Goal: Contribute content: Add original content to the website for others to see

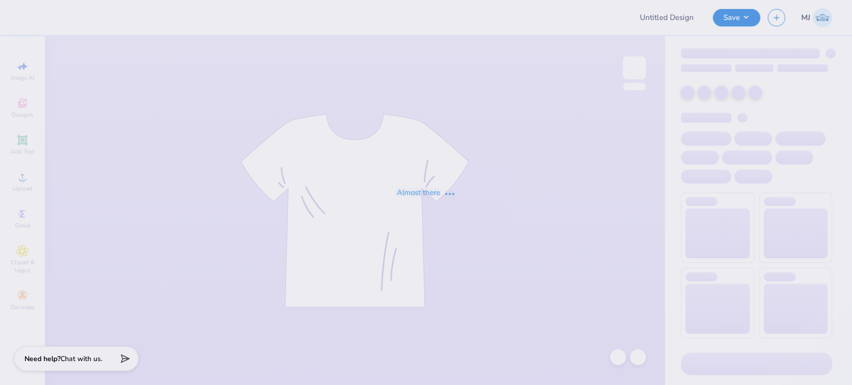
type input "TAMU Dental School Merch!"
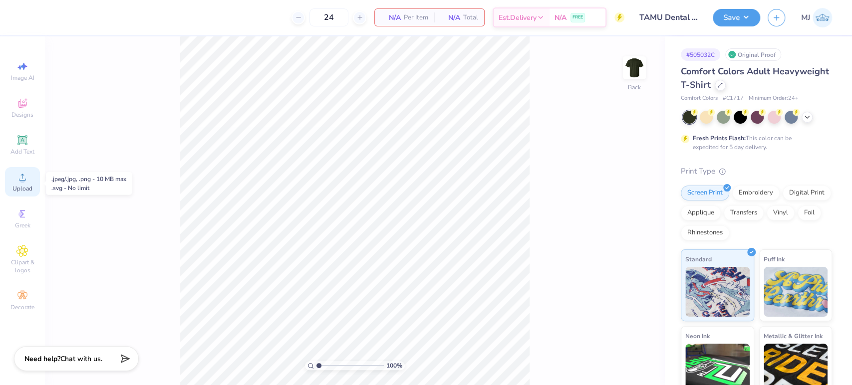
click at [24, 185] on div "Upload" at bounding box center [22, 181] width 35 height 29
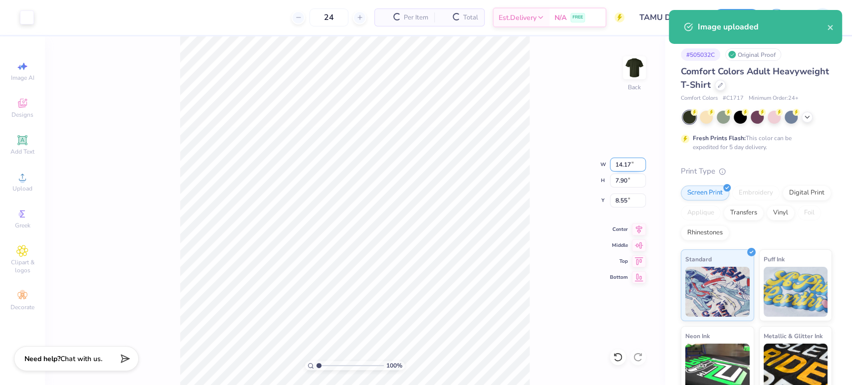
click at [619, 163] on input "14.17" at bounding box center [628, 165] width 36 height 14
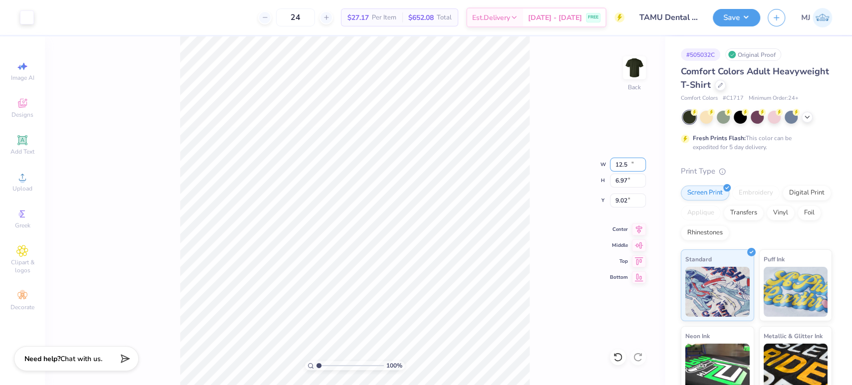
type input "12.50"
type input "6.97"
type input "9.02"
drag, startPoint x: 631, startPoint y: 165, endPoint x: 623, endPoint y: 164, distance: 7.5
click at [623, 164] on input "12.50" at bounding box center [628, 165] width 36 height 14
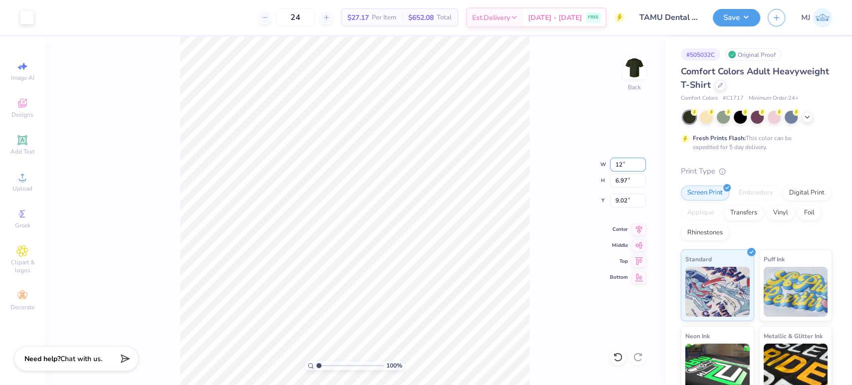
type input "12.00"
type input "6.69"
type input "9.16"
drag, startPoint x: 631, startPoint y: 163, endPoint x: 587, endPoint y: 163, distance: 43.9
click at [587, 163] on div "100 % Back W 12.00 12.00 " H 6.69 6.69 " Y 9.16 9.16 " Center Middle Top Bottom" at bounding box center [355, 210] width 620 height 349
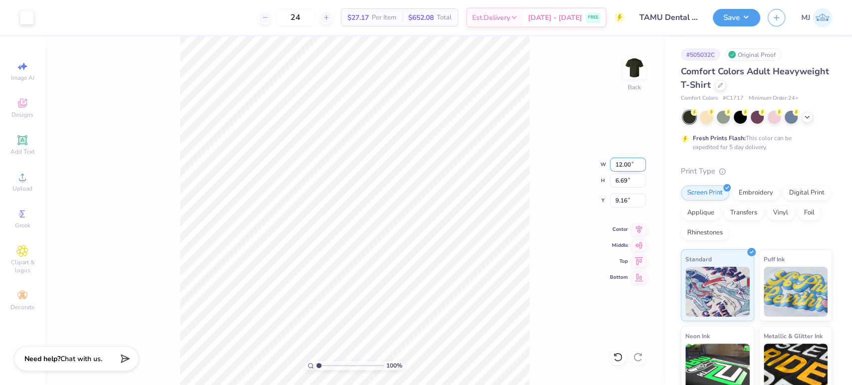
click at [619, 165] on input "12.00" at bounding box center [628, 165] width 36 height 14
type input "11.50"
type input "6.41"
click at [626, 199] on input "9.30" at bounding box center [628, 201] width 36 height 14
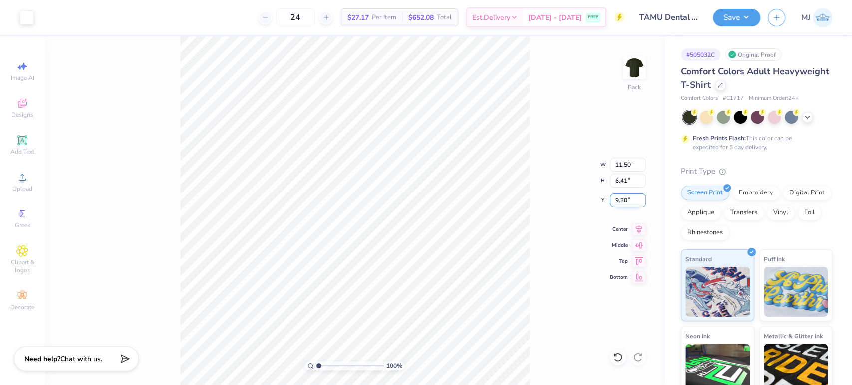
click at [626, 199] on input "9.30" at bounding box center [628, 201] width 36 height 14
click at [617, 196] on input "9.30" at bounding box center [628, 201] width 36 height 14
type input "3.00"
click at [636, 227] on icon at bounding box center [639, 228] width 6 height 8
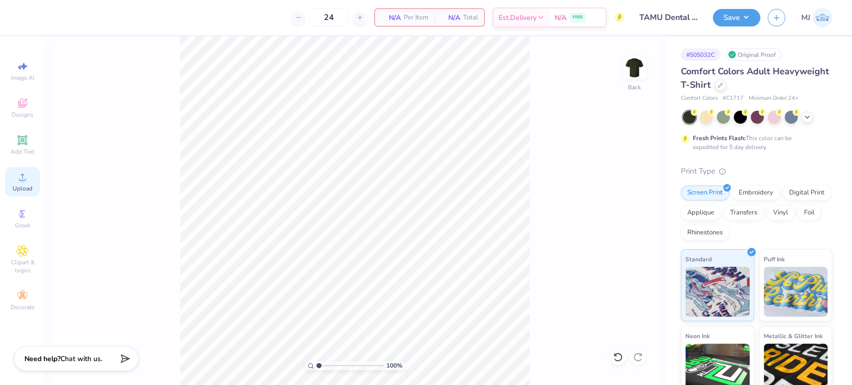
click at [19, 183] on icon at bounding box center [22, 177] width 12 height 12
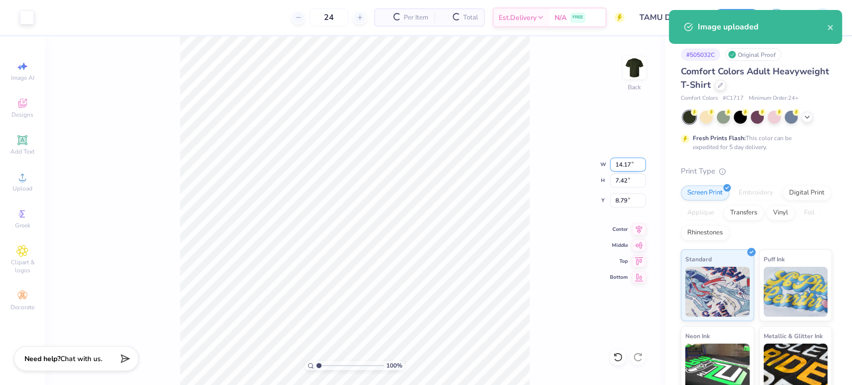
click at [620, 167] on input "14.17" at bounding box center [628, 165] width 36 height 14
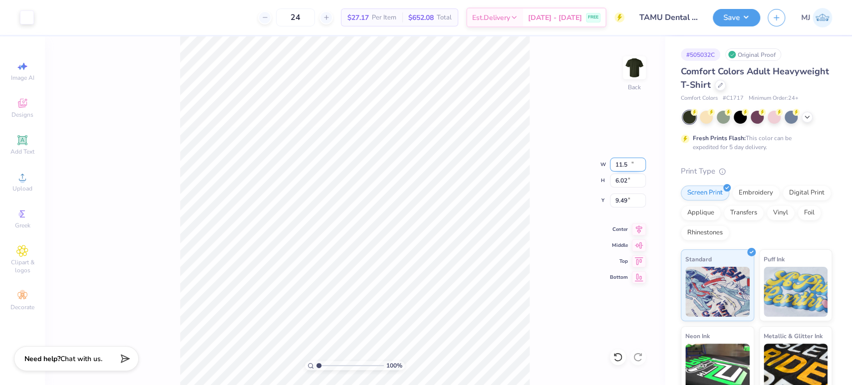
type input "11.50"
type input "6.02"
click at [626, 200] on input "9.49" at bounding box center [628, 201] width 36 height 14
click at [623, 198] on input "9.49" at bounding box center [628, 201] width 36 height 14
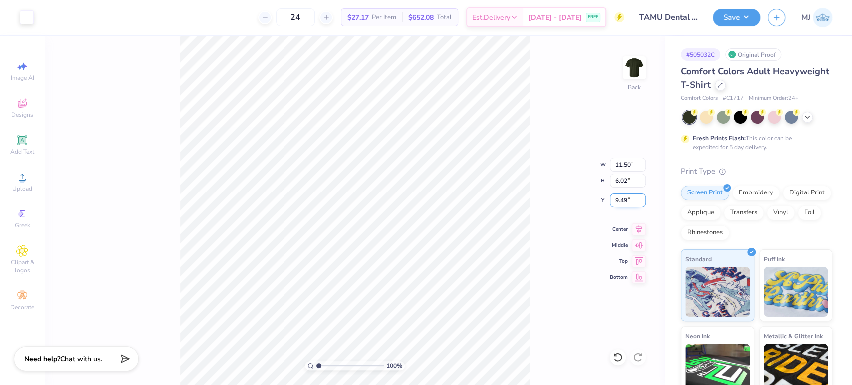
click at [623, 198] on input "9.49" at bounding box center [628, 201] width 36 height 14
type input "3.00"
click at [642, 229] on icon at bounding box center [639, 228] width 14 height 12
drag, startPoint x: 535, startPoint y: 256, endPoint x: 530, endPoint y: 254, distance: 5.1
click at [535, 256] on div "100 % Back W 11.50 11.50 " H 6.02 6.02 " Y 3.00 3.00 " Center Middle Top Bottom" at bounding box center [355, 210] width 620 height 349
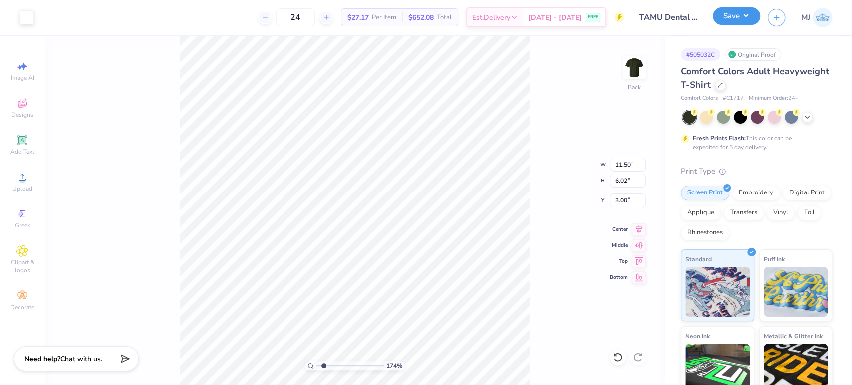
click at [742, 17] on button "Save" at bounding box center [736, 15] width 47 height 17
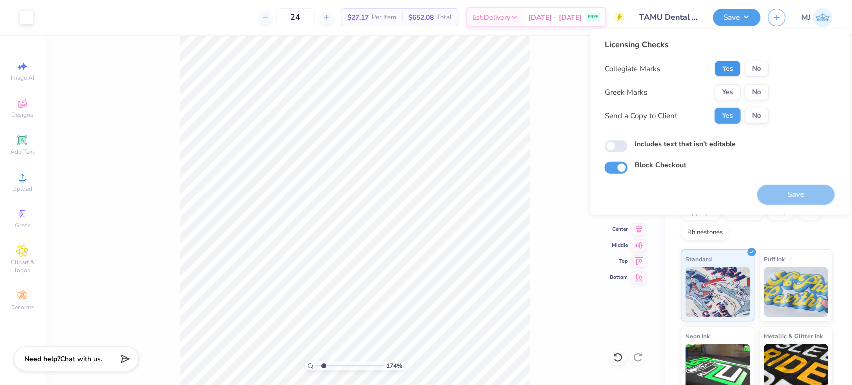
click at [721, 69] on button "Yes" at bounding box center [727, 69] width 26 height 16
click at [749, 88] on button "No" at bounding box center [756, 92] width 24 height 16
click at [572, 287] on div "174 % Back W 11.50 11.50 " H 6.02 6.02 " Y 3.00 3.00 " Center Middle Top Bottom" at bounding box center [355, 210] width 620 height 349
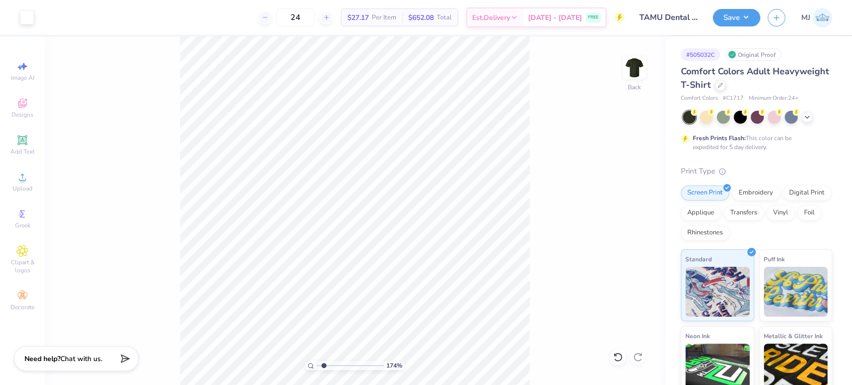
click at [574, 287] on div "174 % Back" at bounding box center [355, 210] width 620 height 349
click at [733, 16] on button "Save" at bounding box center [736, 15] width 47 height 17
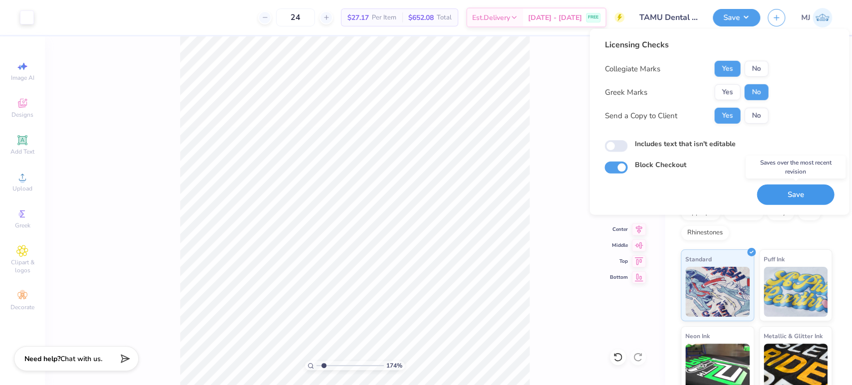
click at [771, 194] on button "Save" at bounding box center [795, 195] width 77 height 20
type input "1.74339353036301"
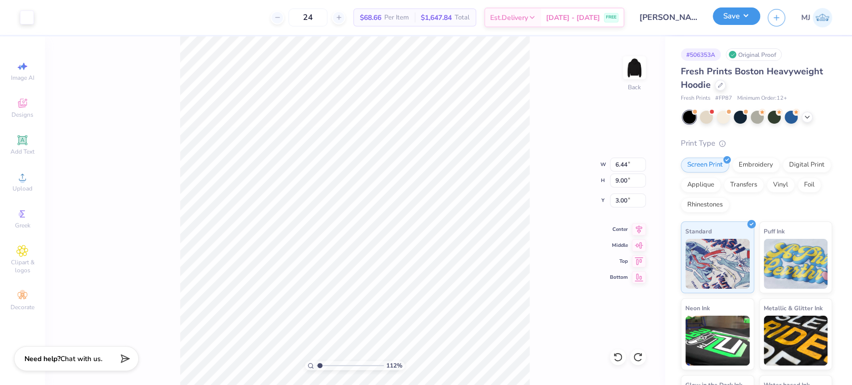
click at [747, 18] on button "Save" at bounding box center [736, 15] width 47 height 17
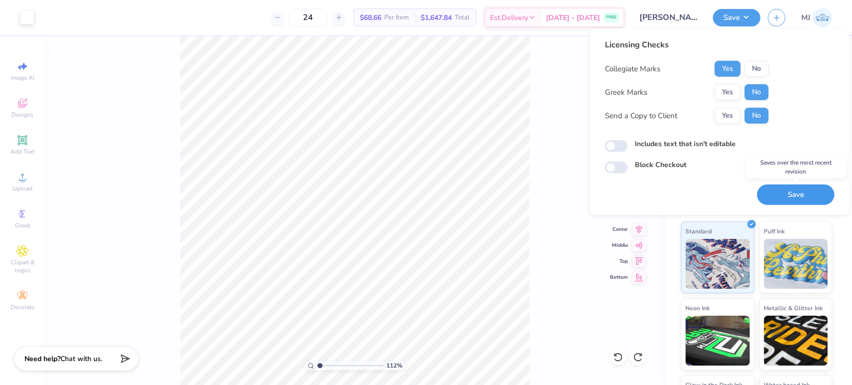
click at [783, 193] on button "Save" at bounding box center [795, 195] width 77 height 20
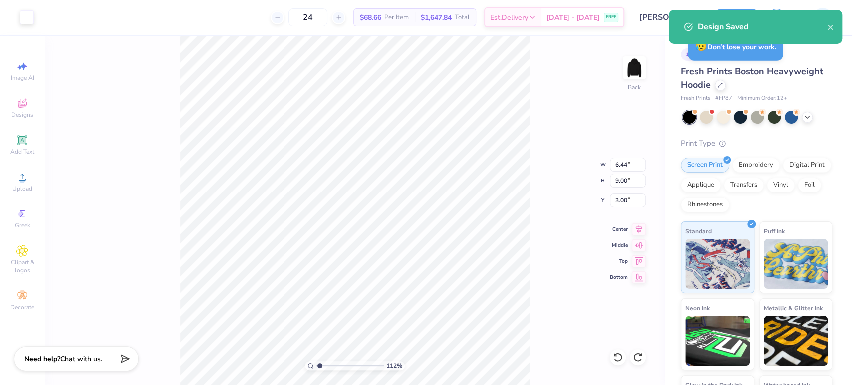
type input "1.11758119628213"
